Goal: Task Accomplishment & Management: Use online tool/utility

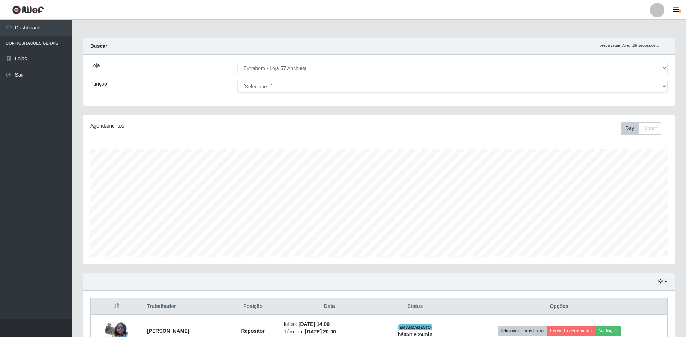
select select "470"
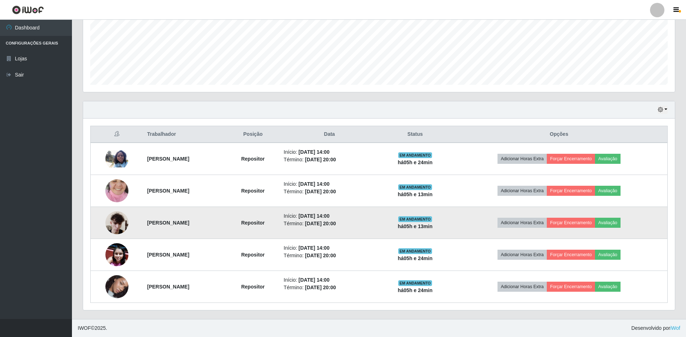
scroll to position [149, 592]
click at [105, 221] on img at bounding box center [116, 222] width 23 height 31
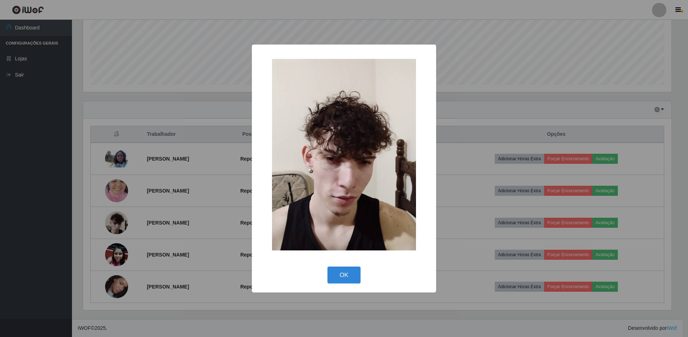
click at [457, 179] on div "× OK Cancel" at bounding box center [344, 168] width 688 height 337
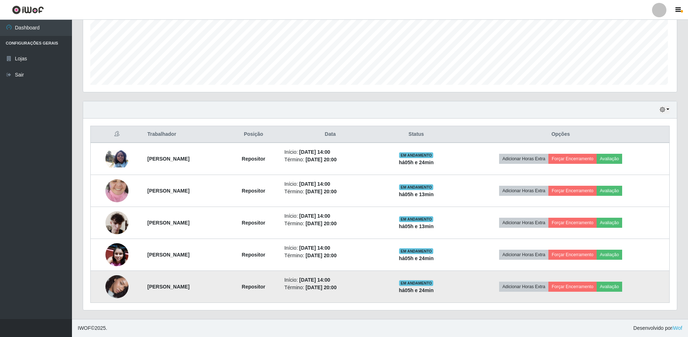
scroll to position [149, 592]
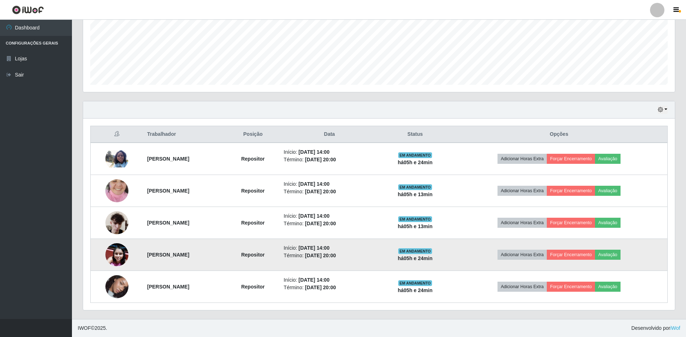
click at [115, 254] on img at bounding box center [116, 254] width 23 height 23
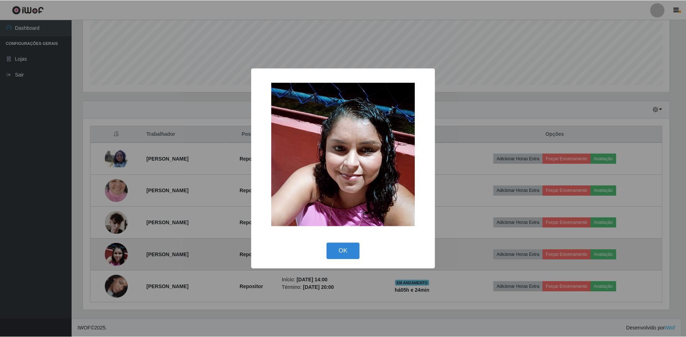
scroll to position [149, 588]
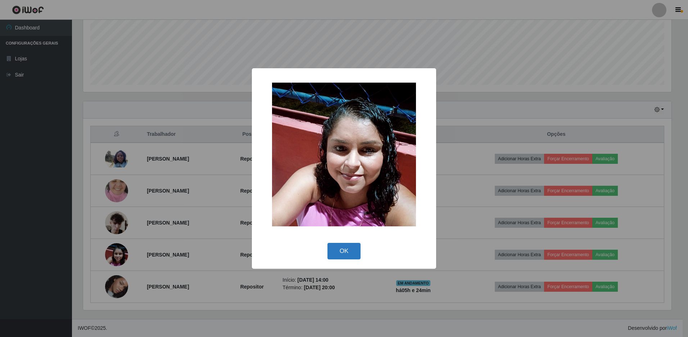
click at [333, 254] on button "OK" at bounding box center [343, 251] width 33 height 17
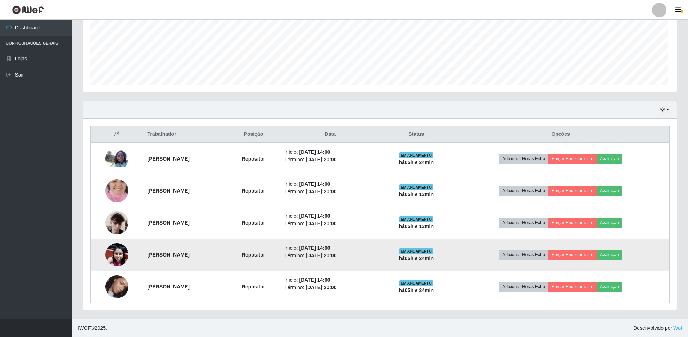
scroll to position [149, 592]
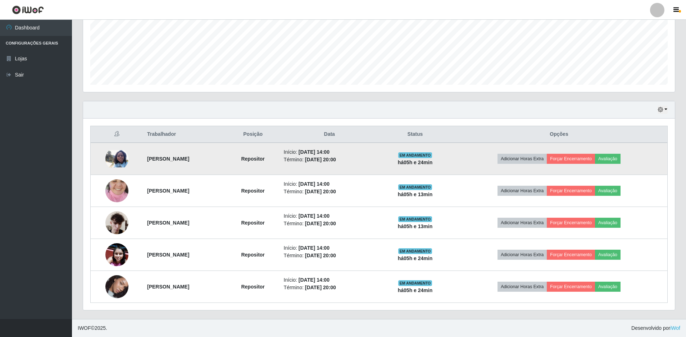
click at [111, 159] on img at bounding box center [116, 158] width 23 height 17
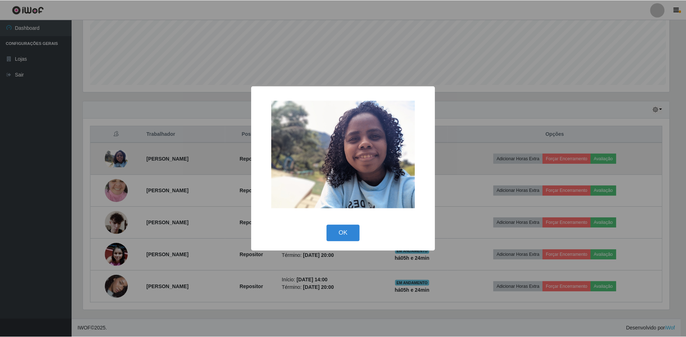
scroll to position [149, 588]
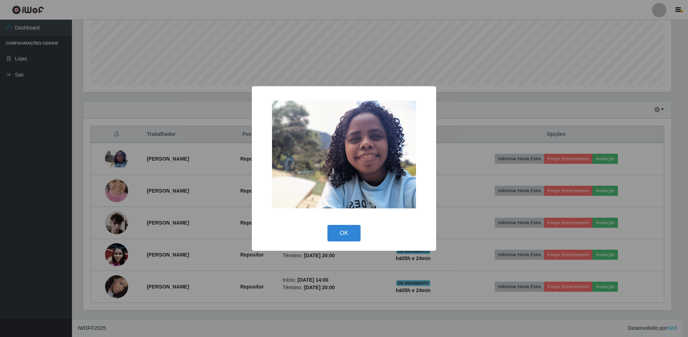
click at [123, 185] on div "× OK Cancel" at bounding box center [344, 168] width 688 height 337
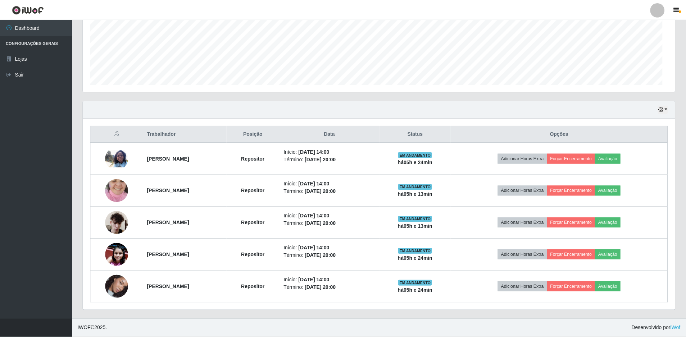
scroll to position [149, 592]
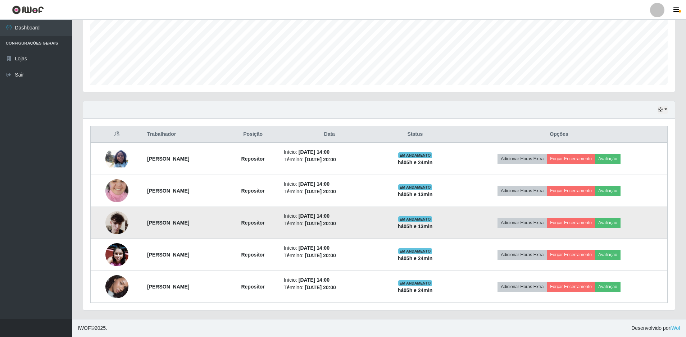
click at [113, 232] on img at bounding box center [116, 222] width 23 height 31
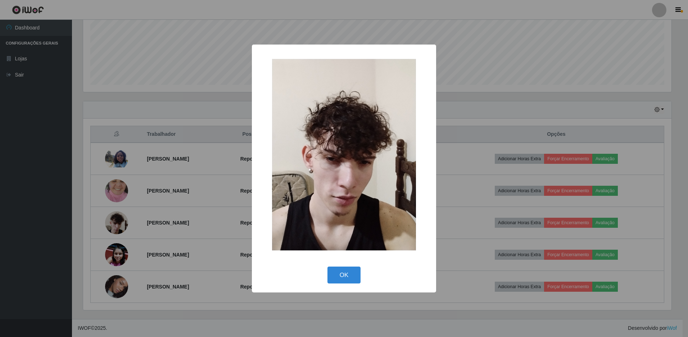
click at [120, 227] on div "× OK Cancel" at bounding box center [344, 168] width 688 height 337
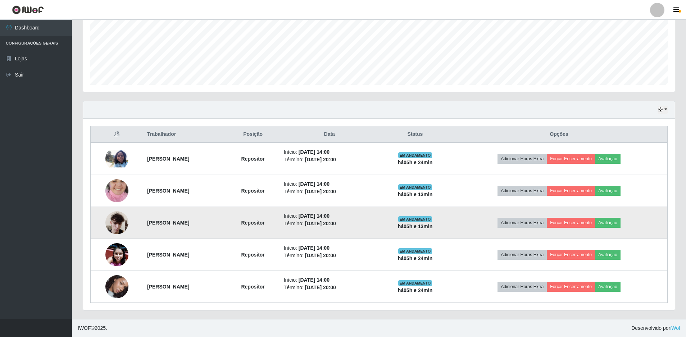
scroll to position [149, 592]
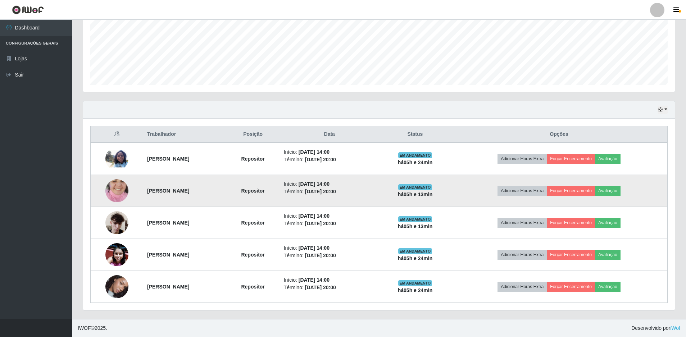
click at [111, 200] on img at bounding box center [116, 190] width 23 height 41
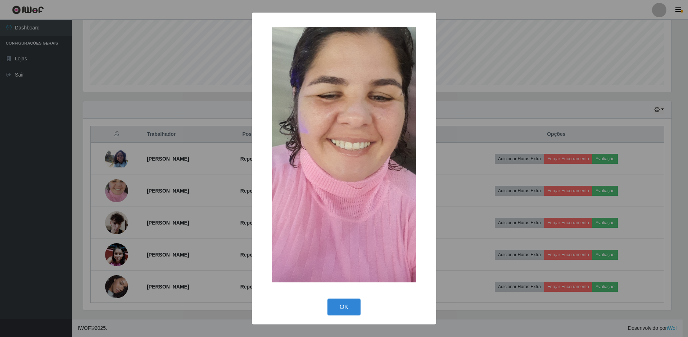
click at [128, 212] on div "× OK Cancel" at bounding box center [344, 168] width 688 height 337
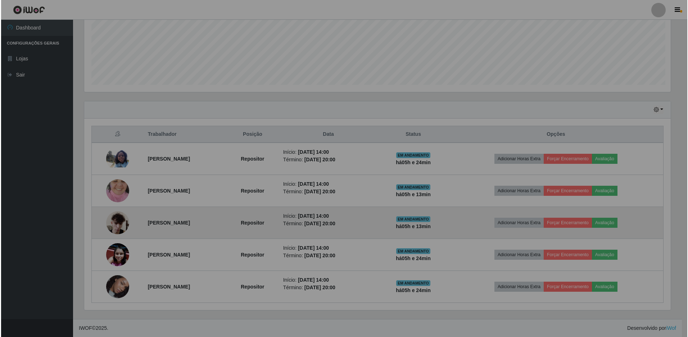
scroll to position [149, 592]
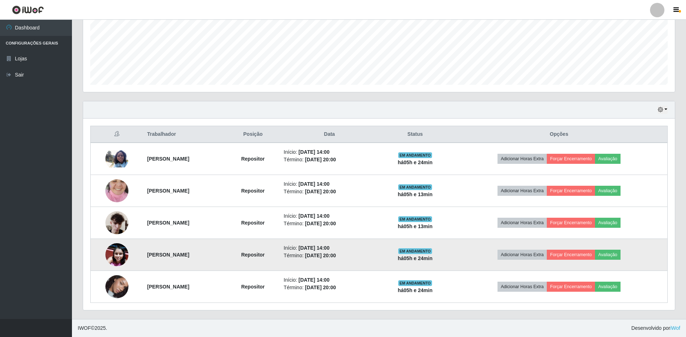
click at [115, 254] on img at bounding box center [116, 254] width 23 height 23
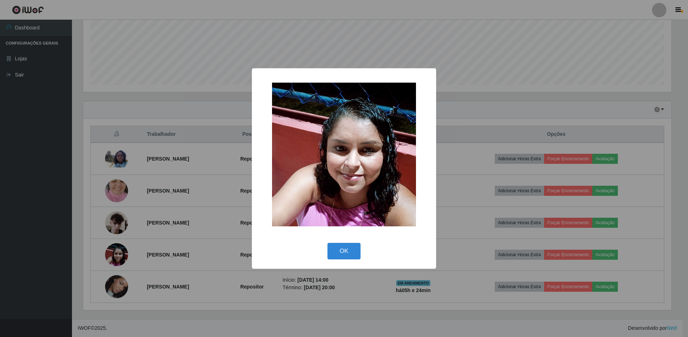
click at [141, 247] on div "× OK Cancel" at bounding box center [344, 168] width 688 height 337
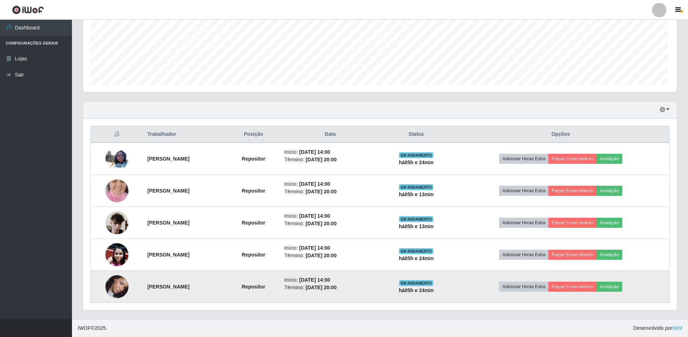
scroll to position [149, 592]
click at [118, 289] on img at bounding box center [116, 286] width 23 height 41
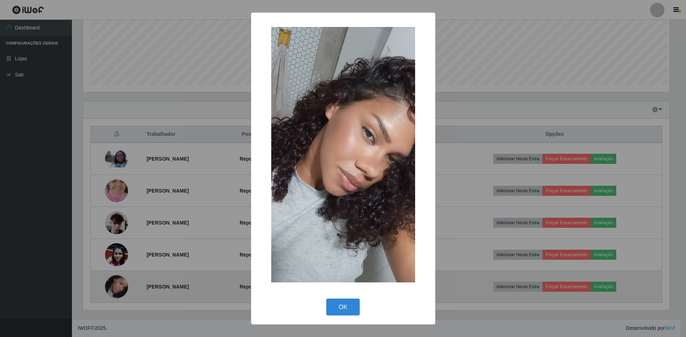
scroll to position [149, 588]
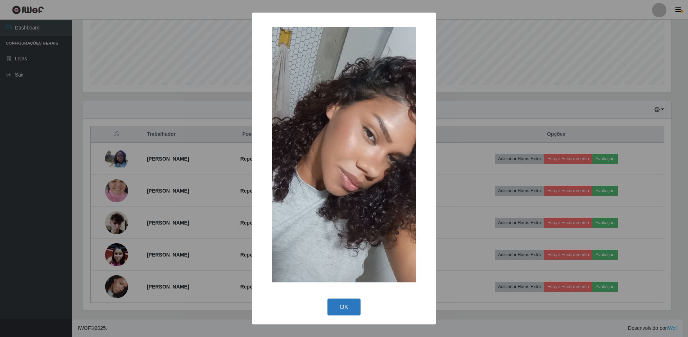
click at [348, 306] on button "OK" at bounding box center [343, 307] width 33 height 17
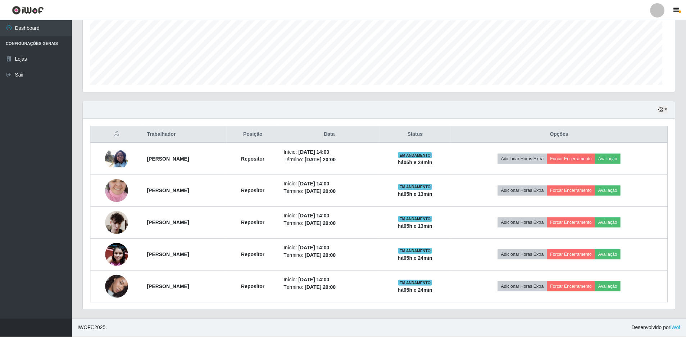
scroll to position [0, 0]
